Goal: Task Accomplishment & Management: Manage account settings

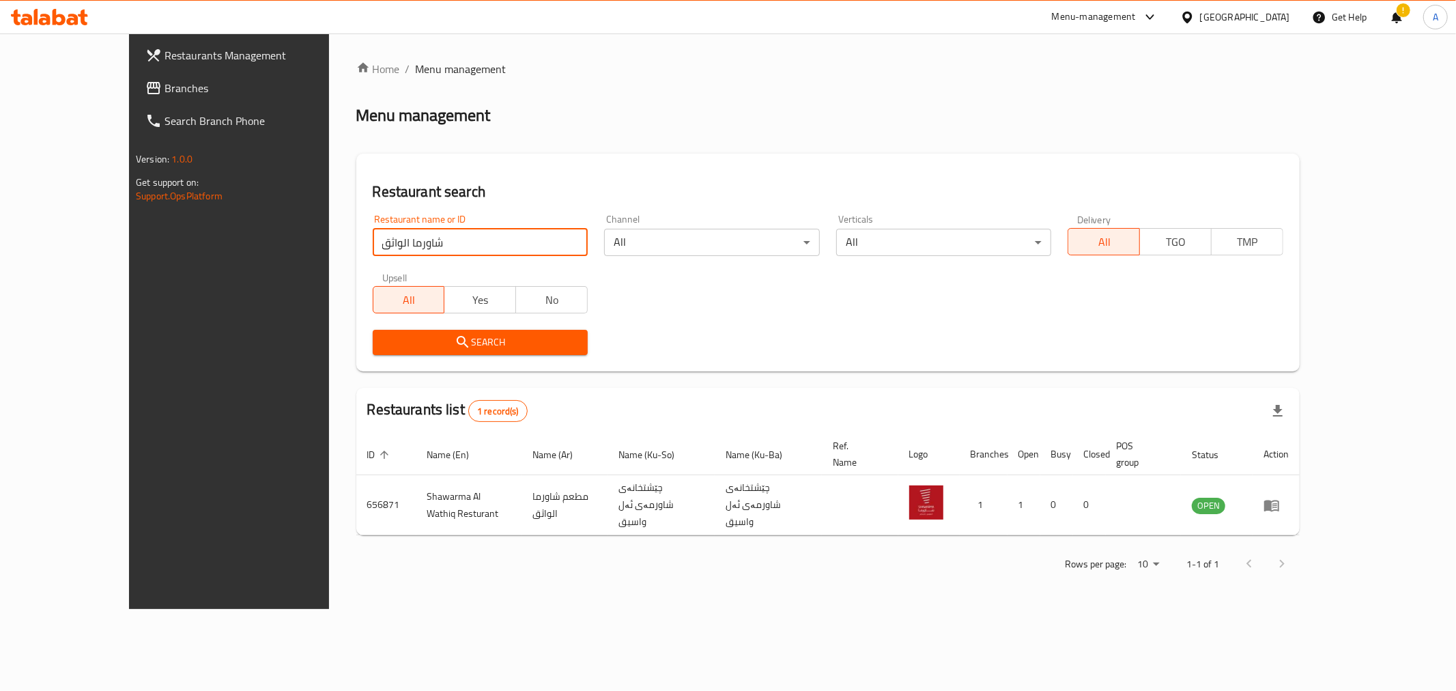
click at [373, 253] on input "شاورما الواثق" at bounding box center [481, 242] width 216 height 27
click button "Search" at bounding box center [481, 342] width 216 height 25
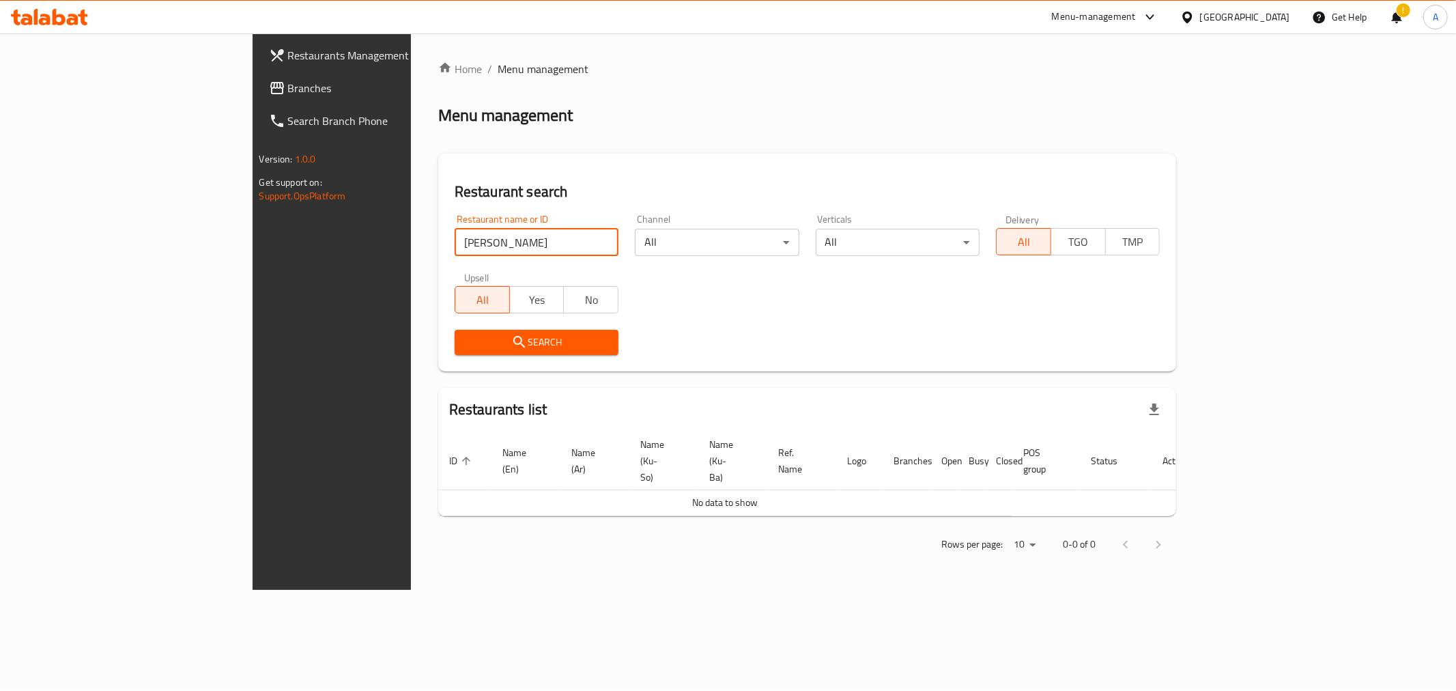
click at [455, 246] on input "[PERSON_NAME]" at bounding box center [537, 242] width 164 height 27
click button "Search" at bounding box center [537, 342] width 164 height 25
click at [455, 237] on input "ياسر اب" at bounding box center [537, 242] width 164 height 27
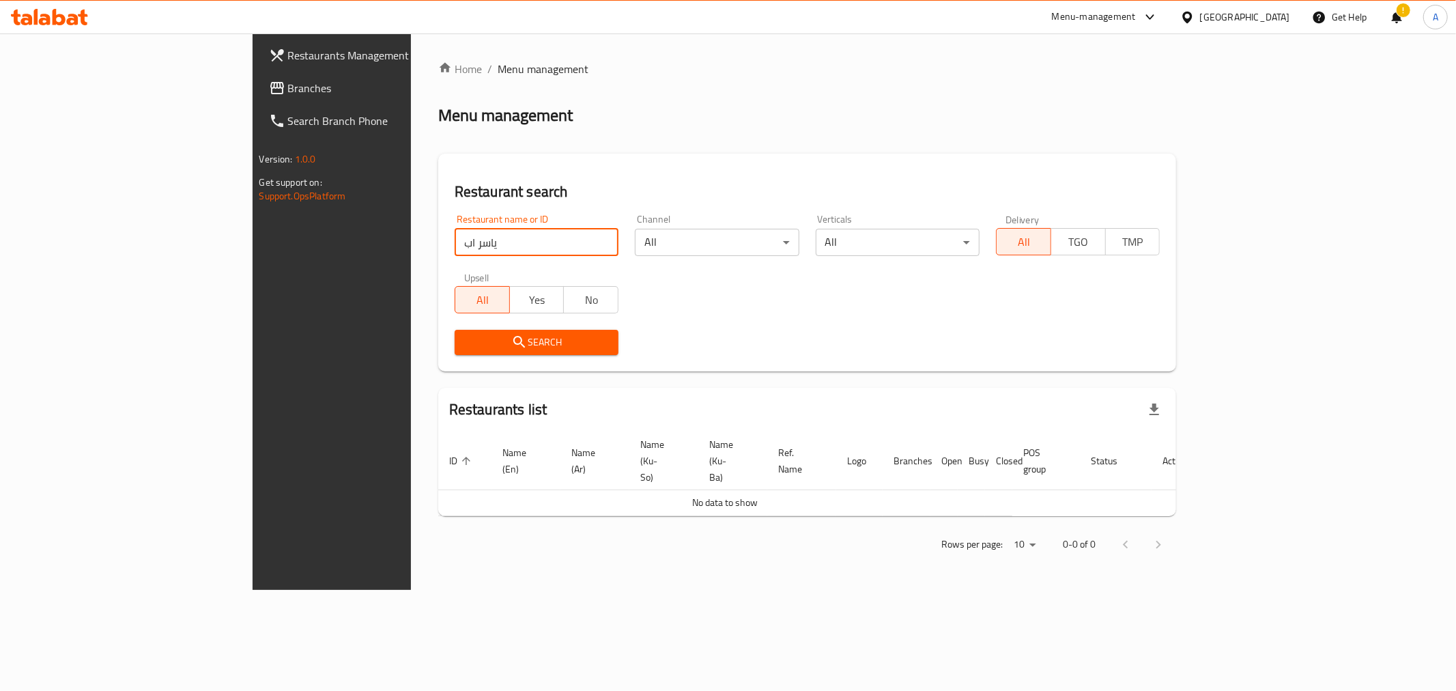
click at [455, 242] on input "ياسر اب" at bounding box center [537, 242] width 164 height 27
paste input "681695"
type input "681695"
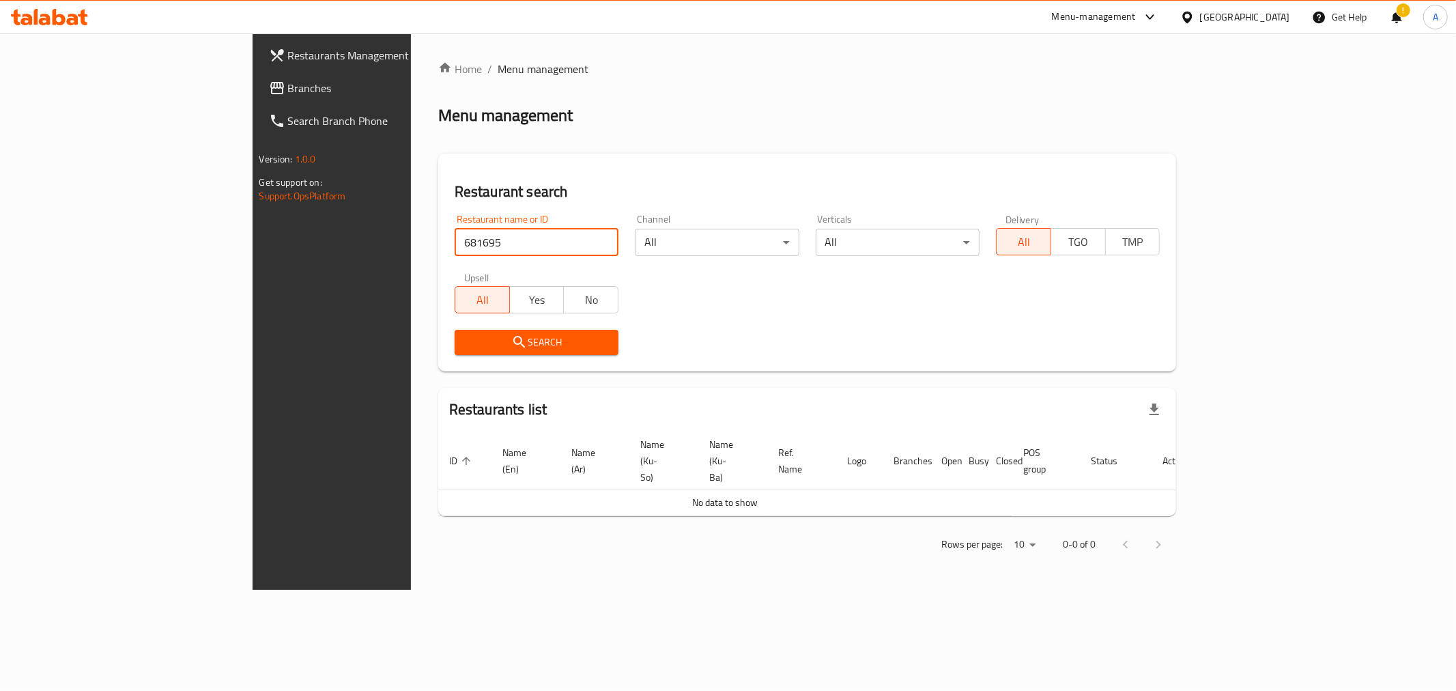
click button "Search" at bounding box center [537, 342] width 164 height 25
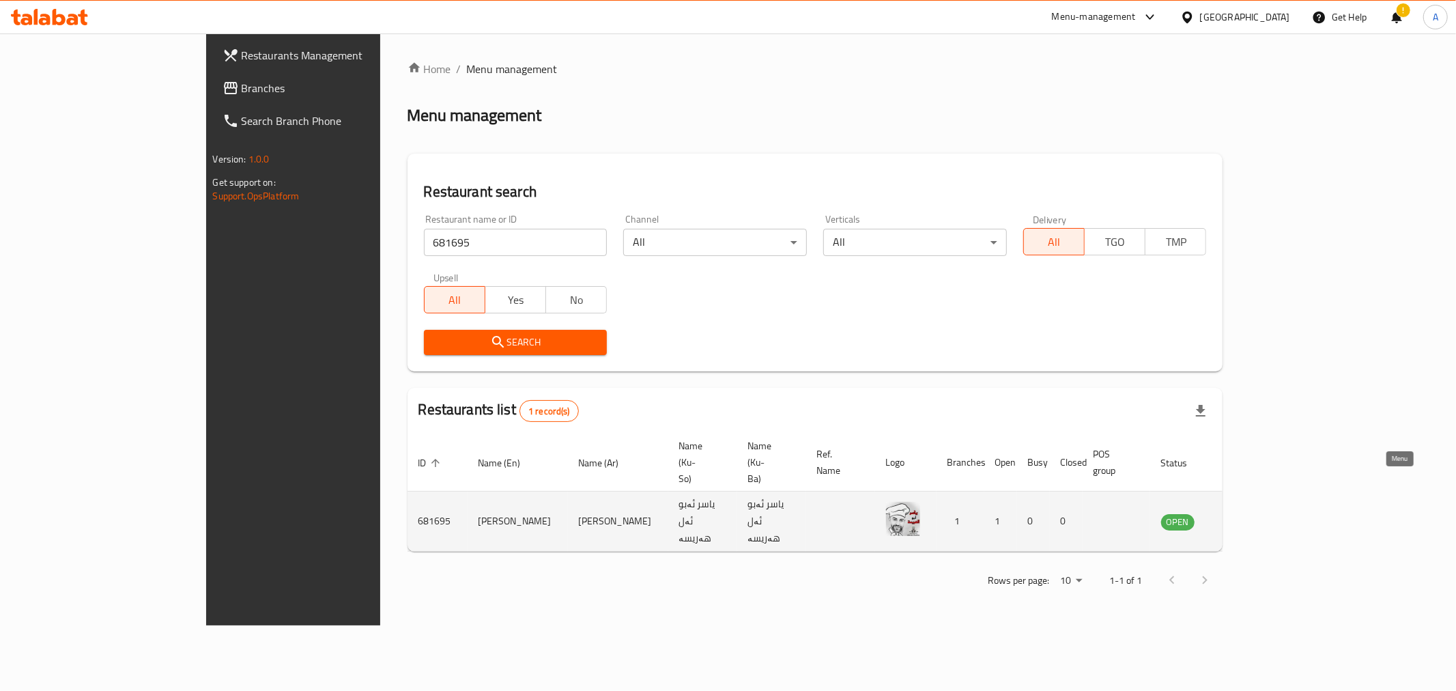
click at [1248, 516] on icon "enhanced table" at bounding box center [1240, 522] width 15 height 12
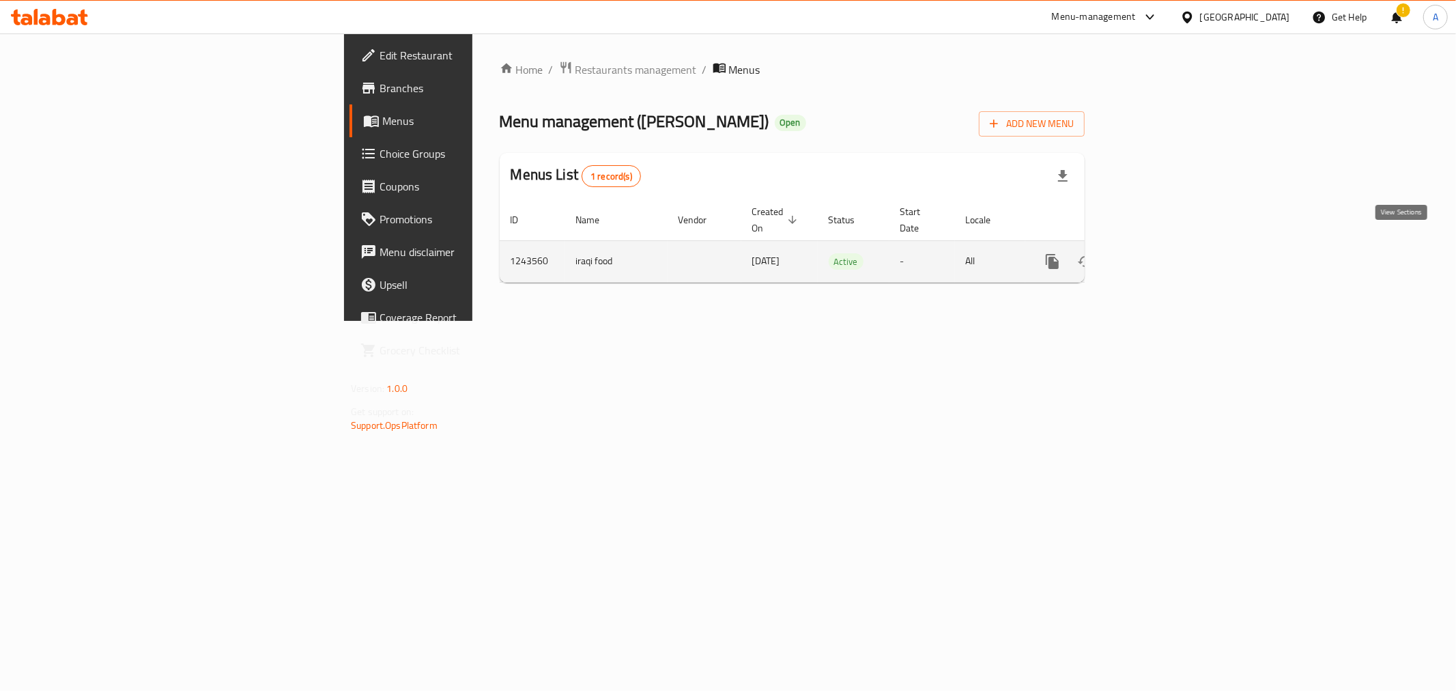
click at [1167, 249] on link "enhanced table" at bounding box center [1150, 261] width 33 height 33
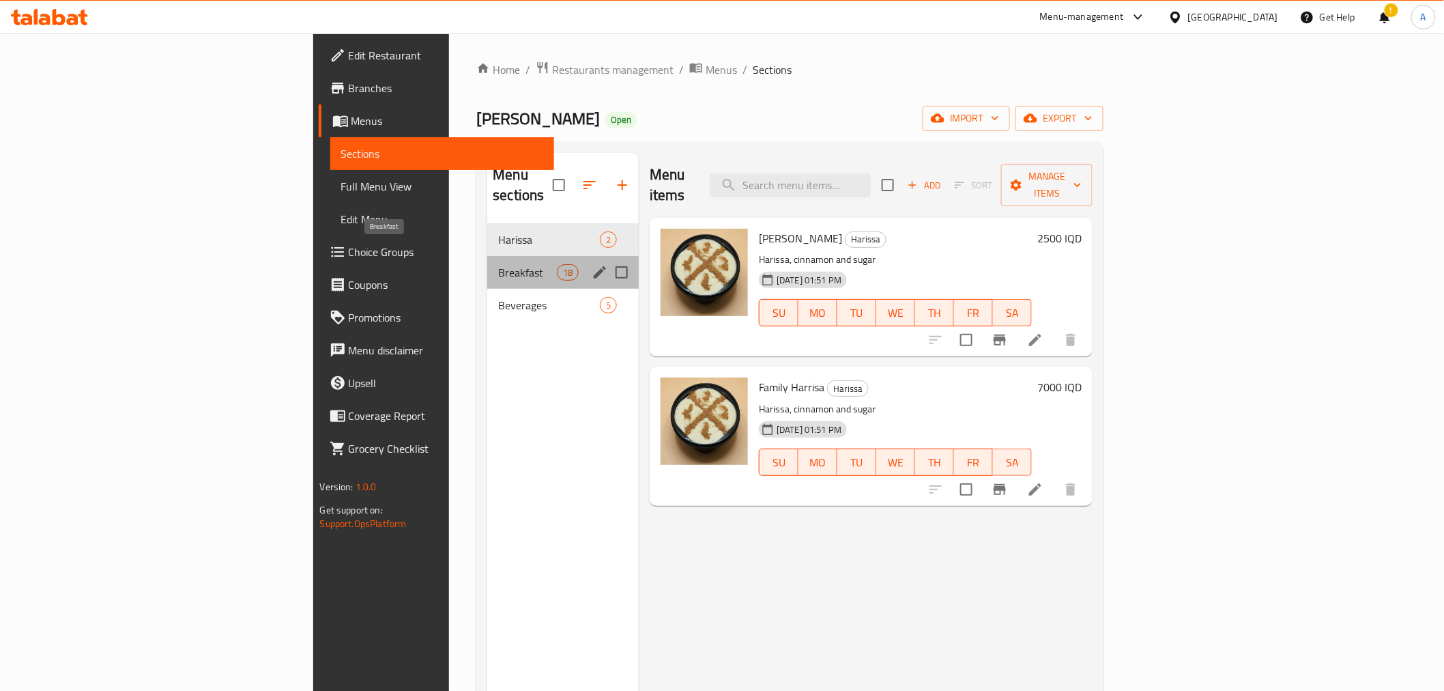
click at [498, 264] on span "Breakfast" at bounding box center [527, 272] width 58 height 16
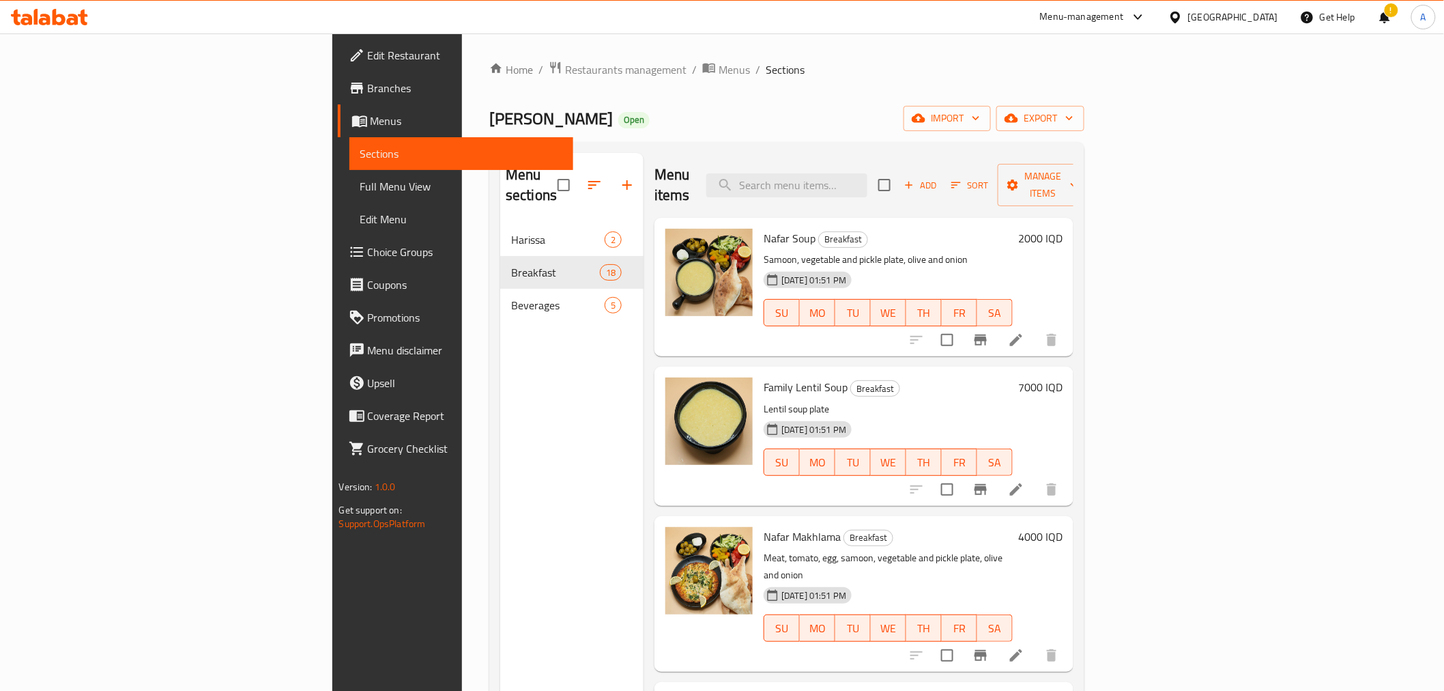
click at [1035, 175] on div "Menu items Add Sort Manage items" at bounding box center [863, 185] width 419 height 65
click at [1073, 167] on div "Menu items Add Sort Manage items" at bounding box center [863, 185] width 419 height 65
click at [565, 72] on span "Restaurants management" at bounding box center [625, 69] width 121 height 16
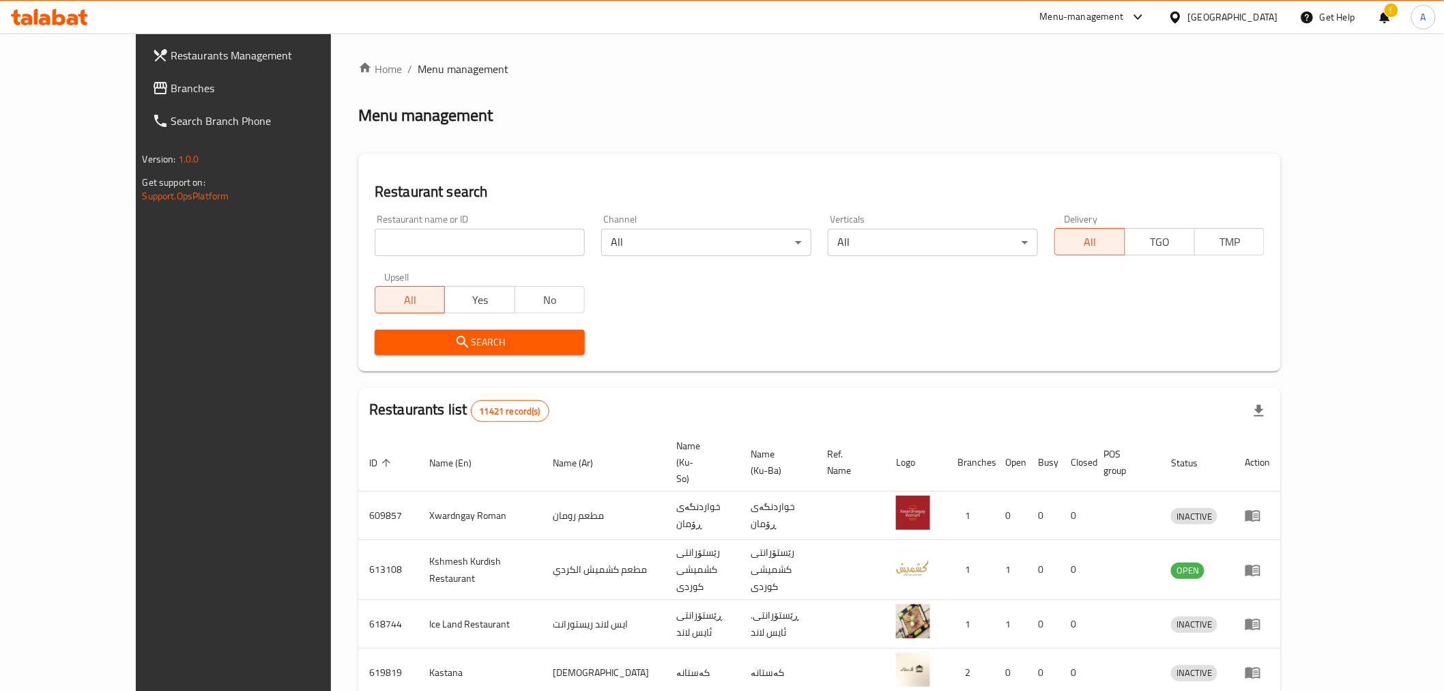
click at [375, 249] on input "search" at bounding box center [480, 242] width 210 height 27
paste input "693402"
type input "693402"
click button "Search" at bounding box center [480, 342] width 210 height 25
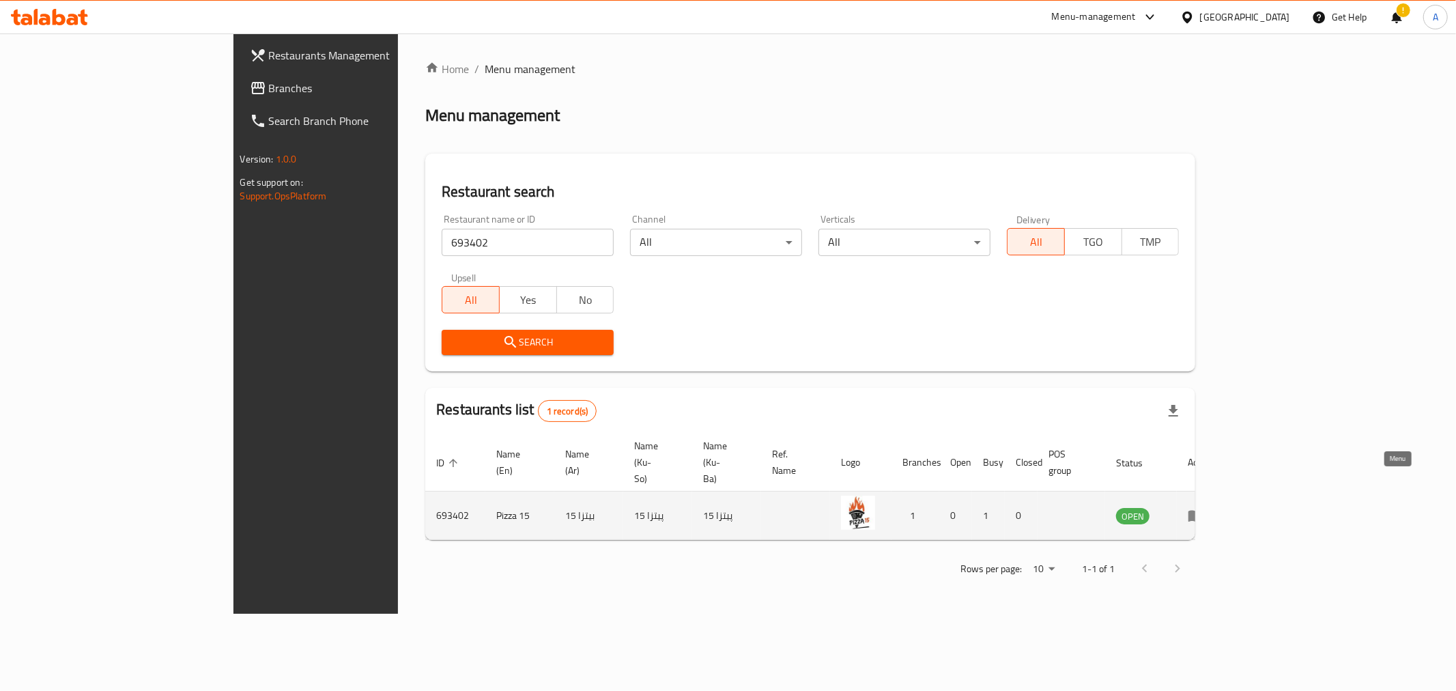
click at [1203, 510] on icon "enhanced table" at bounding box center [1195, 516] width 15 height 12
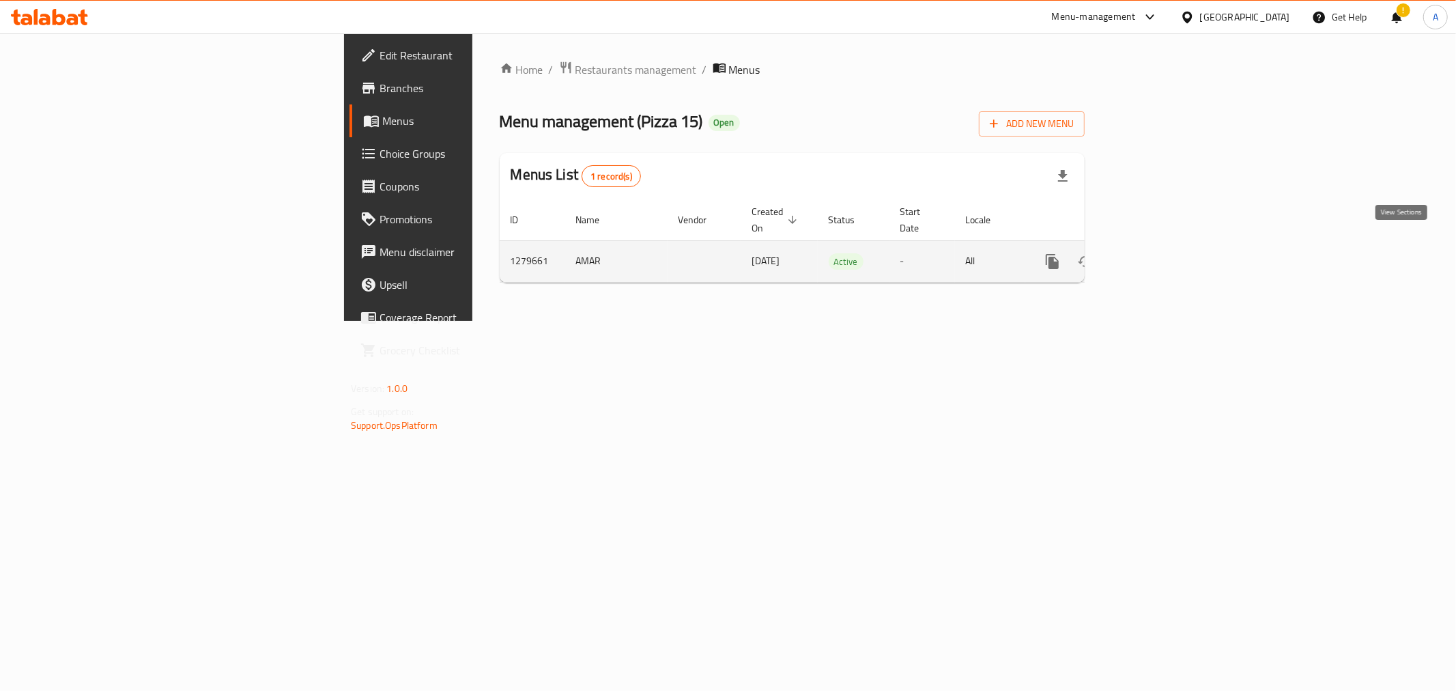
click at [1159, 253] on icon "enhanced table" at bounding box center [1150, 261] width 16 height 16
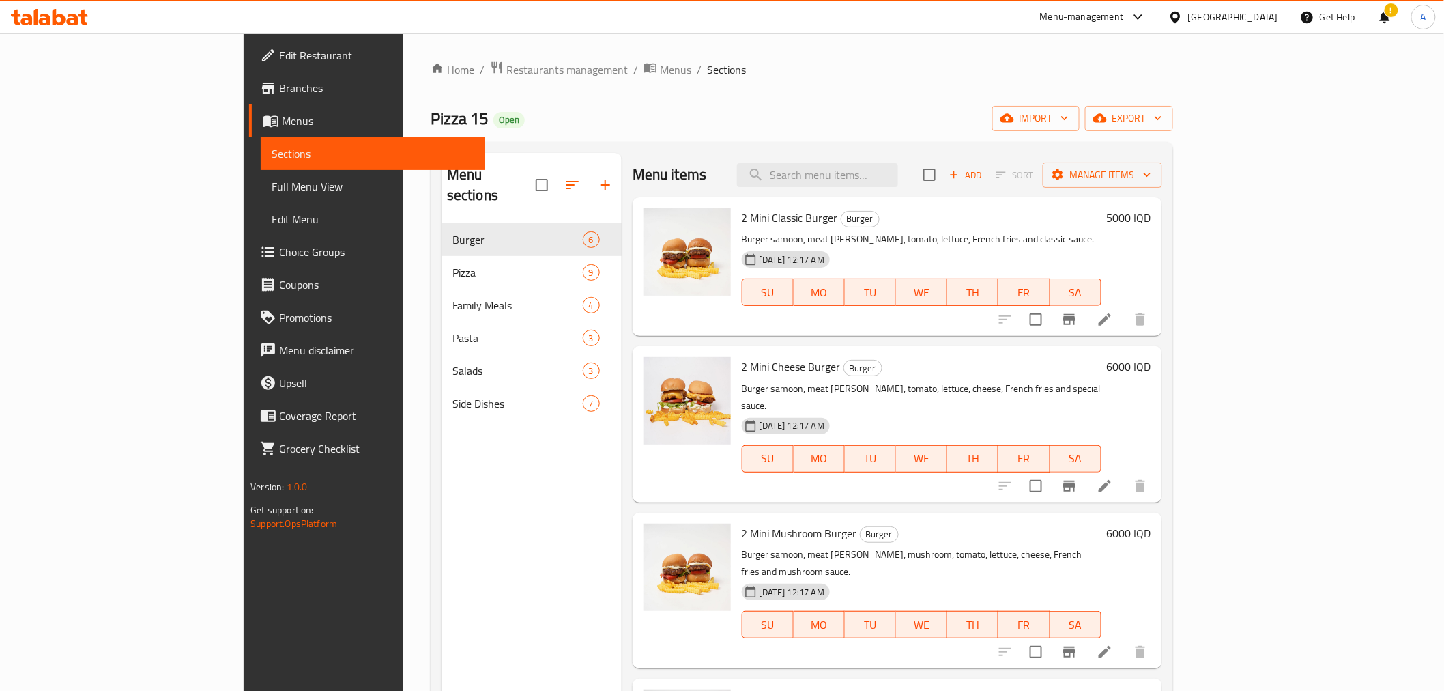
click at [279, 89] on span "Branches" at bounding box center [376, 88] width 194 height 16
